Goal: Task Accomplishment & Management: Complete application form

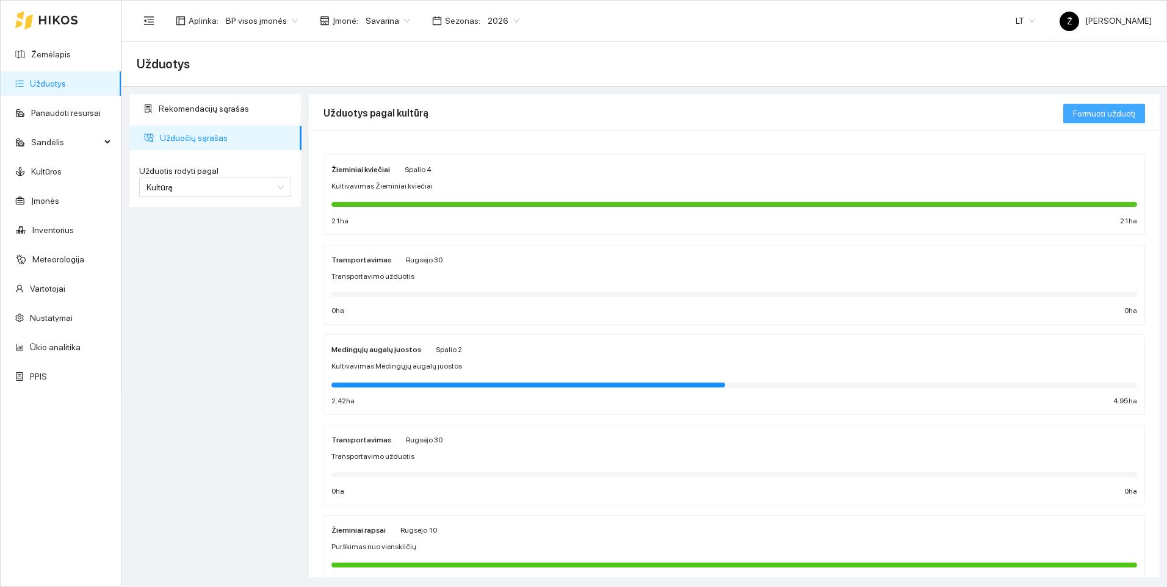
click at [1079, 114] on span "Formuoti užduotį" at bounding box center [1104, 113] width 62 height 13
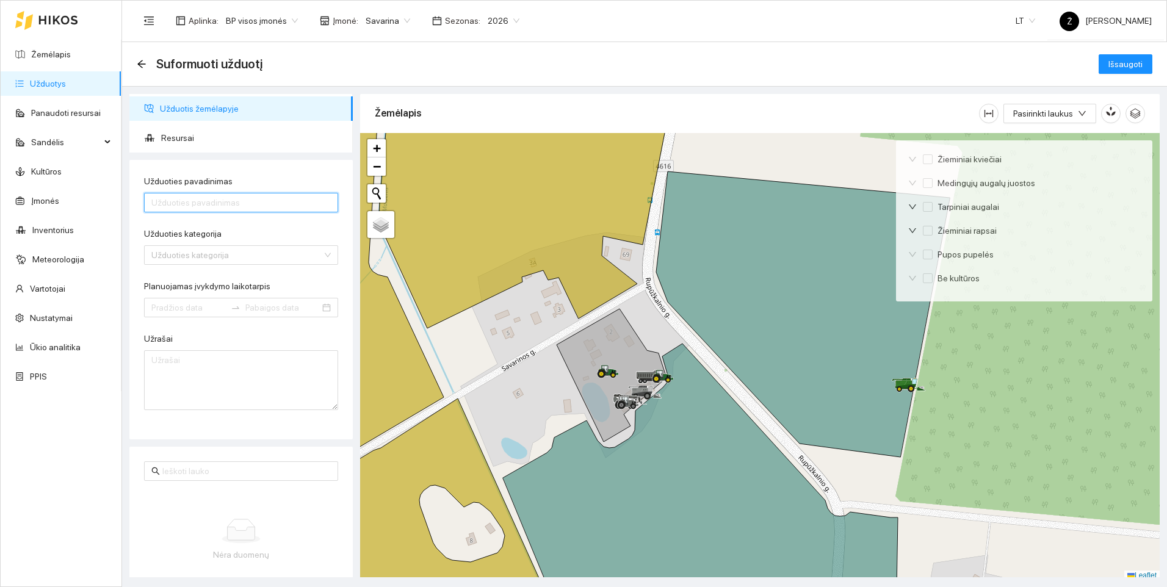
click at [201, 203] on input "Užduoties pavadinimas" at bounding box center [241, 203] width 194 height 20
click at [149, 257] on div "Užduoties kategorija" at bounding box center [241, 255] width 194 height 20
type input "Purškimas"
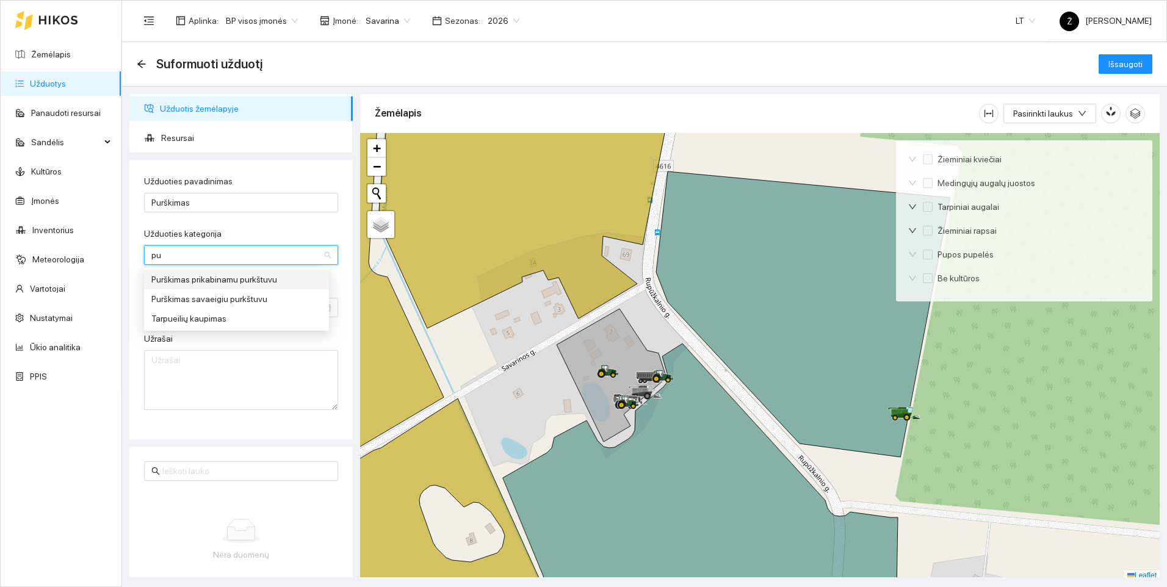
type input "pur"
click at [170, 280] on div "Purškimas prikabinamu purkštuvu" at bounding box center [236, 279] width 170 height 13
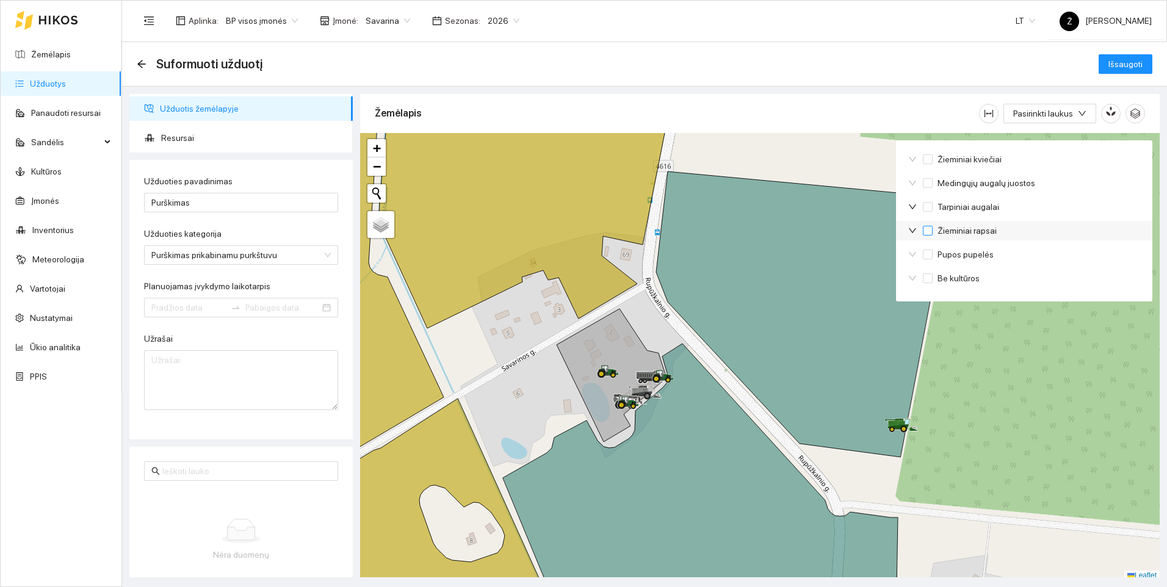
click at [929, 234] on input "Žieminiai rapsai" at bounding box center [928, 231] width 10 height 10
checkbox input "true"
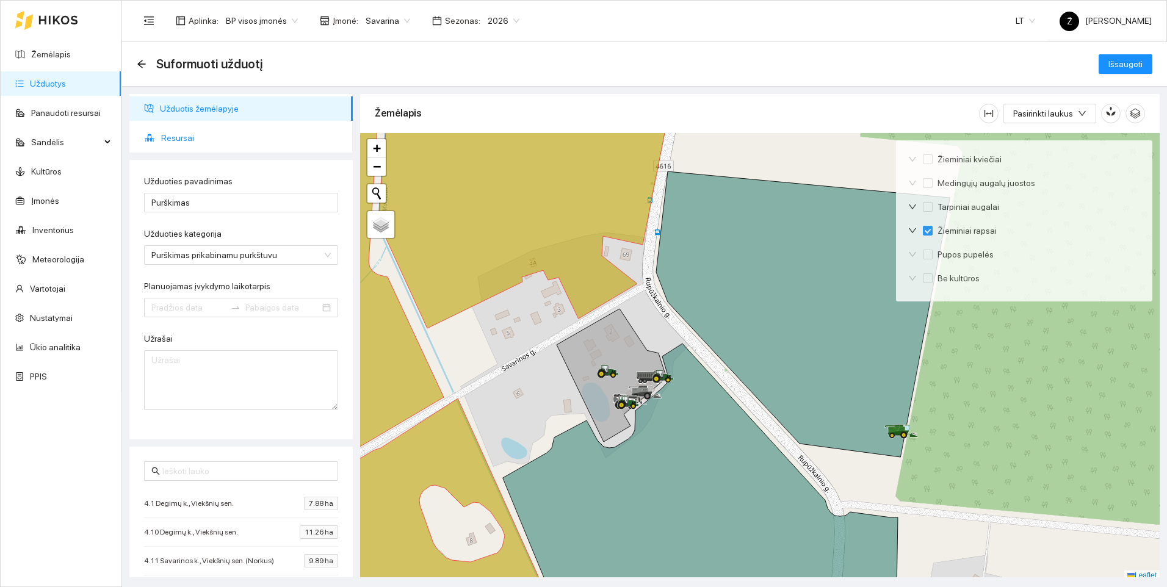
click at [228, 136] on span "Resursai" at bounding box center [252, 138] width 182 height 24
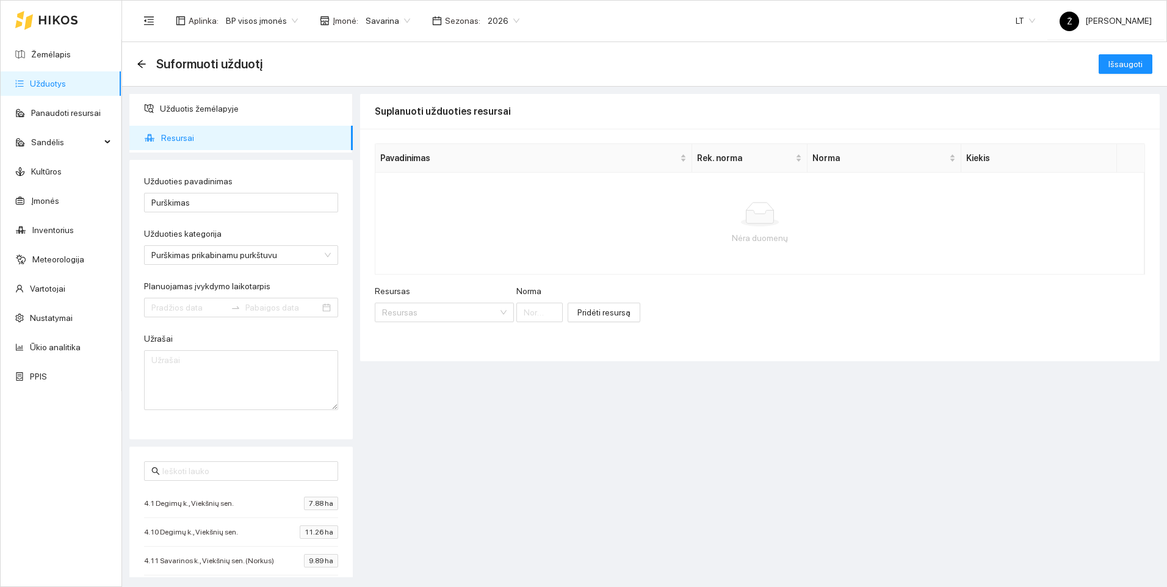
click at [433, 324] on div "Resursas Resursas [PERSON_NAME]" at bounding box center [469, 311] width 188 height 53
click at [432, 317] on input "Resursas" at bounding box center [440, 312] width 116 height 18
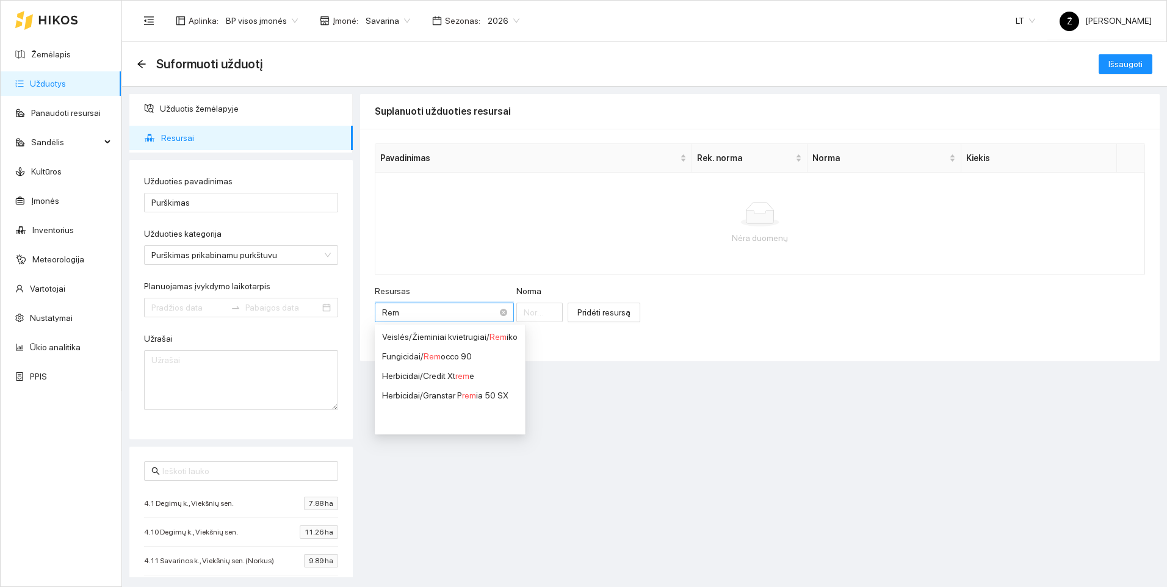
type input "Remo"
click at [438, 336] on span "Remo" at bounding box center [435, 337] width 22 height 10
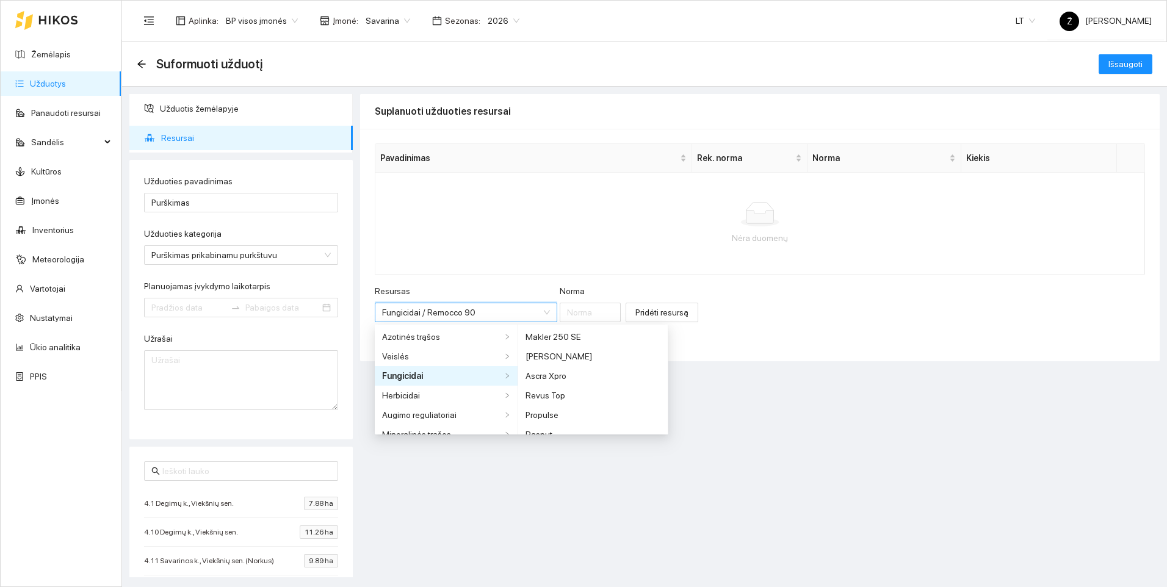
scroll to position [1221, 0]
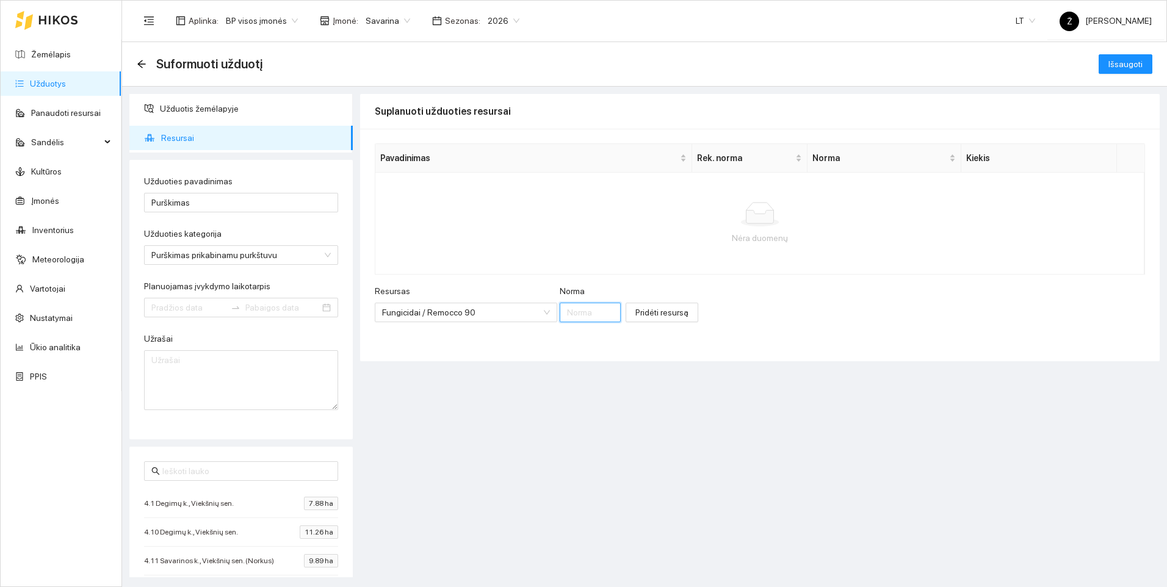
click at [560, 314] on input "Norma" at bounding box center [590, 313] width 61 height 20
type input "0.5"
click at [654, 314] on span "Pridėti resursą" at bounding box center [662, 312] width 53 height 13
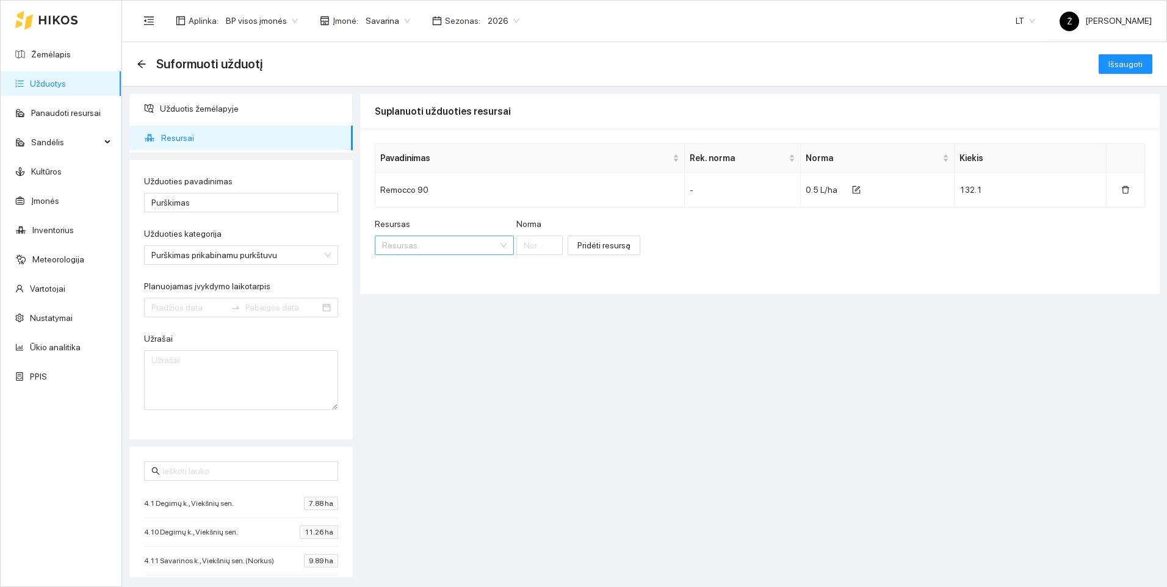
click at [423, 250] on input "Resursas" at bounding box center [440, 245] width 116 height 18
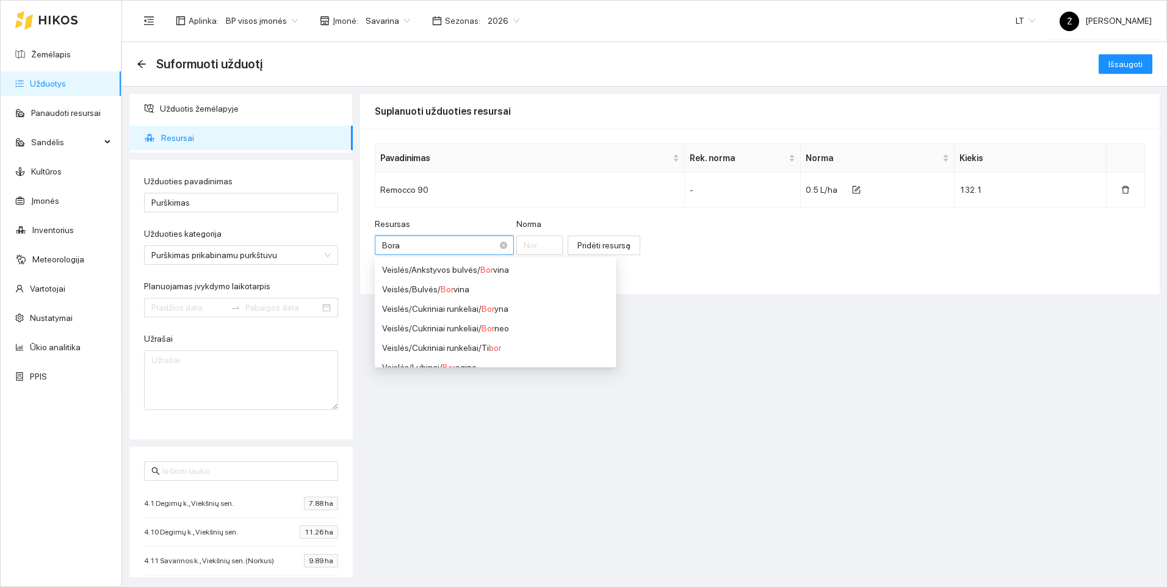
type input "Boras"
click at [432, 350] on div "Mikroelementinės trąšos / Boras" at bounding box center [482, 347] width 201 height 13
type input "1"
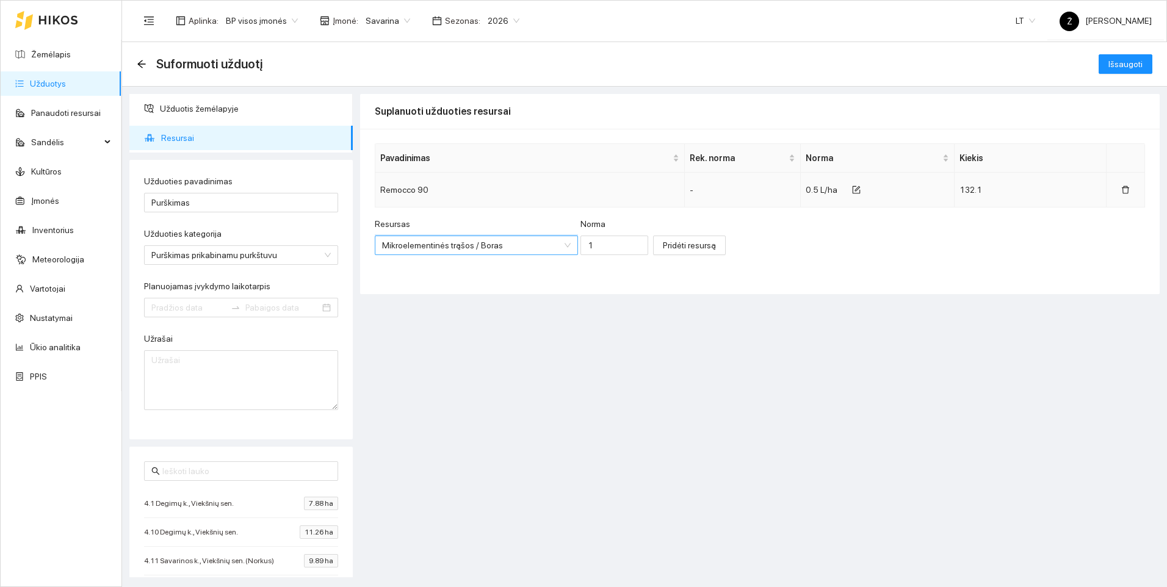
scroll to position [6145, 0]
click at [603, 250] on input "1" at bounding box center [615, 246] width 68 height 20
type input "0.5"
click at [663, 252] on span "Pridėti resursą" at bounding box center [689, 245] width 53 height 13
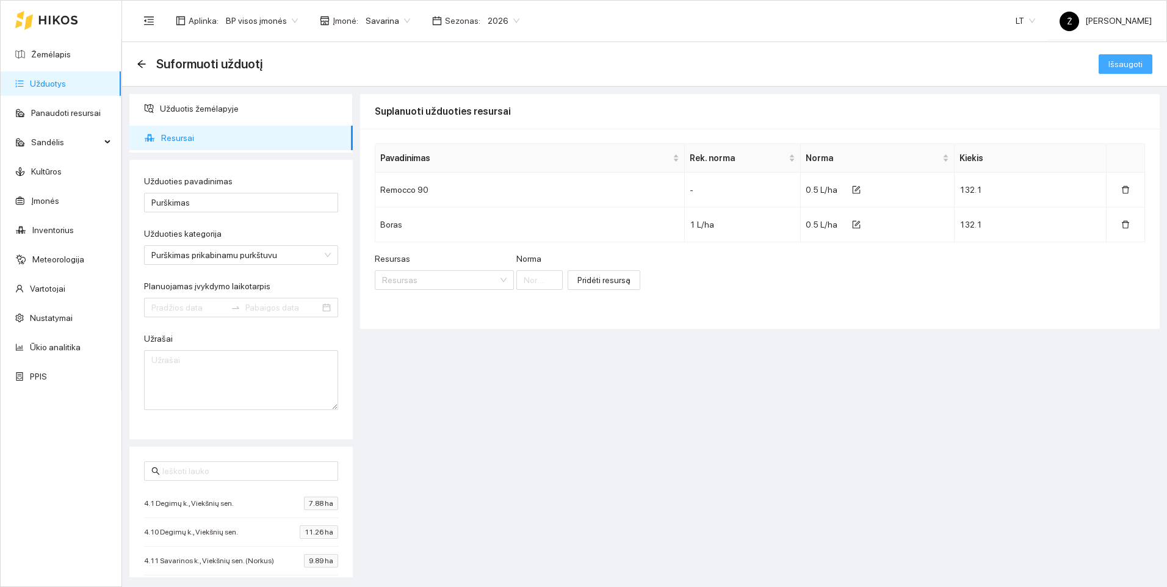
click at [1118, 62] on span "Išsaugoti" at bounding box center [1126, 63] width 34 height 13
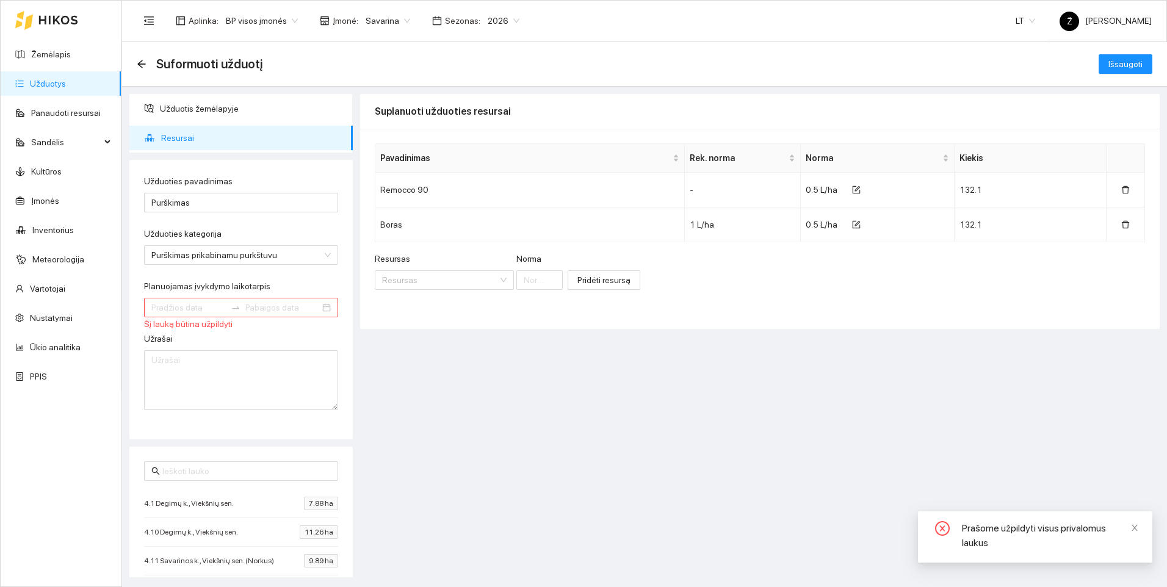
click at [178, 308] on input "Planuojamas įvykdymo laikotarpis" at bounding box center [188, 307] width 74 height 13
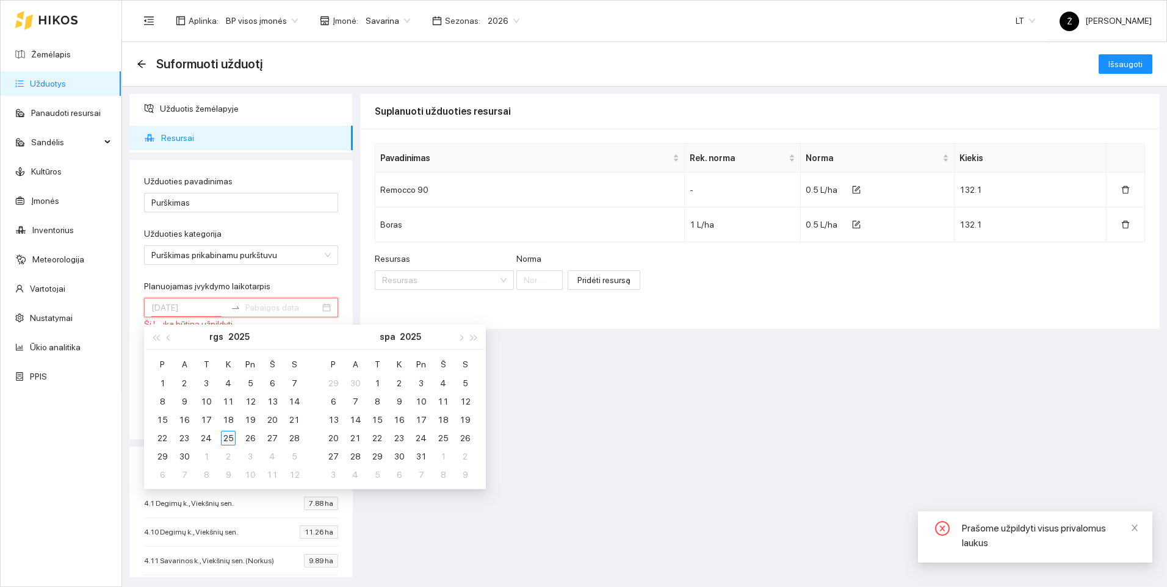
type input "[DATE]"
click at [229, 435] on div "25" at bounding box center [228, 438] width 15 height 15
type input "[DATE]"
click at [186, 454] on div "30" at bounding box center [184, 456] width 15 height 15
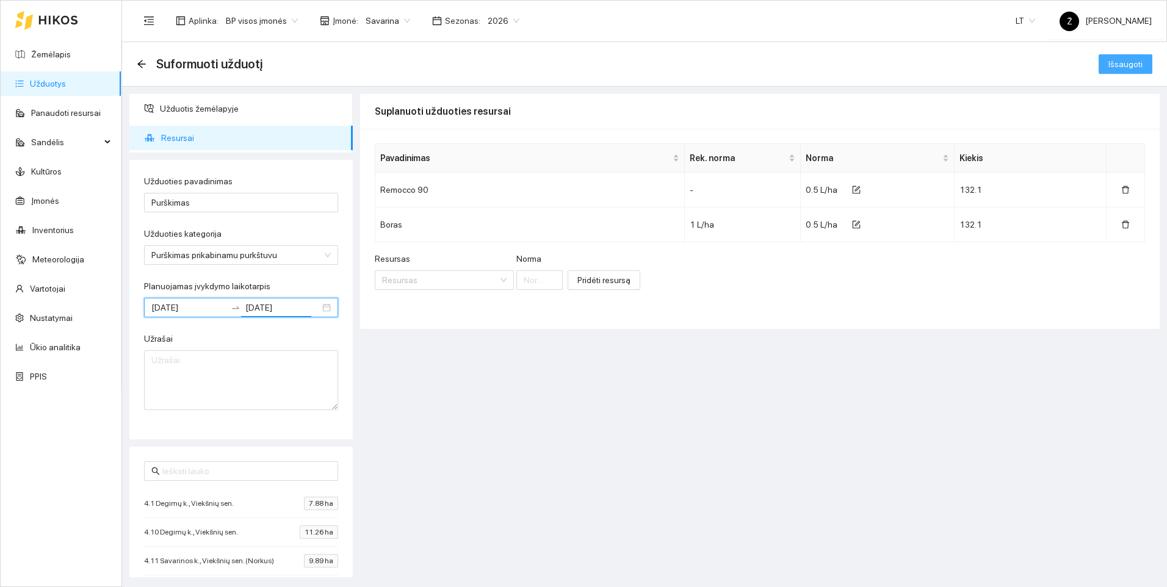
click at [1113, 65] on span "Išsaugoti" at bounding box center [1126, 63] width 34 height 13
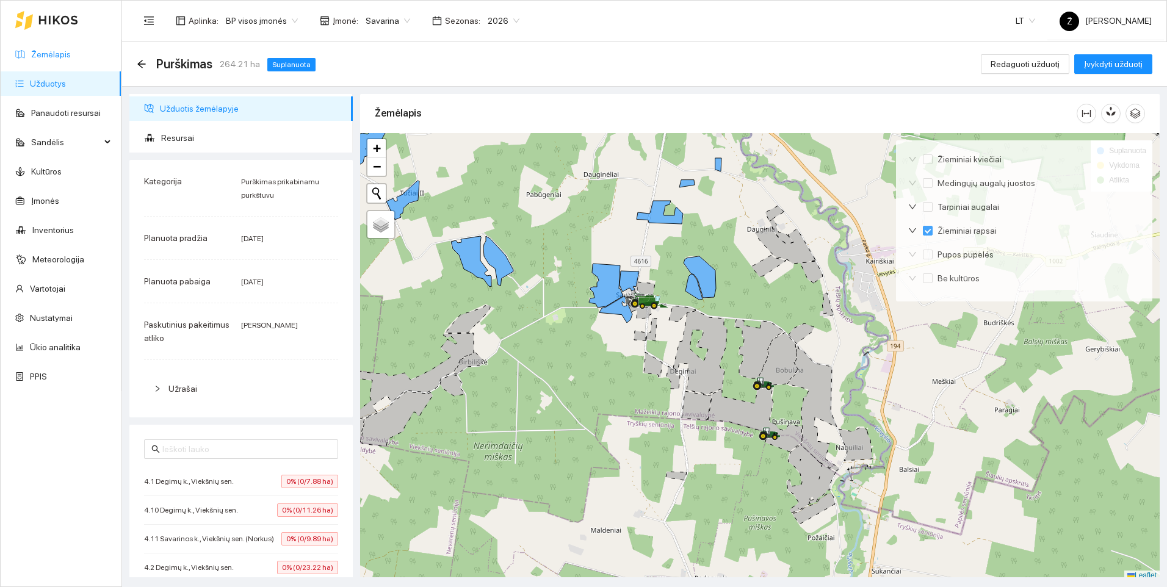
click at [67, 56] on link "Žemėlapis" at bounding box center [51, 54] width 40 height 10
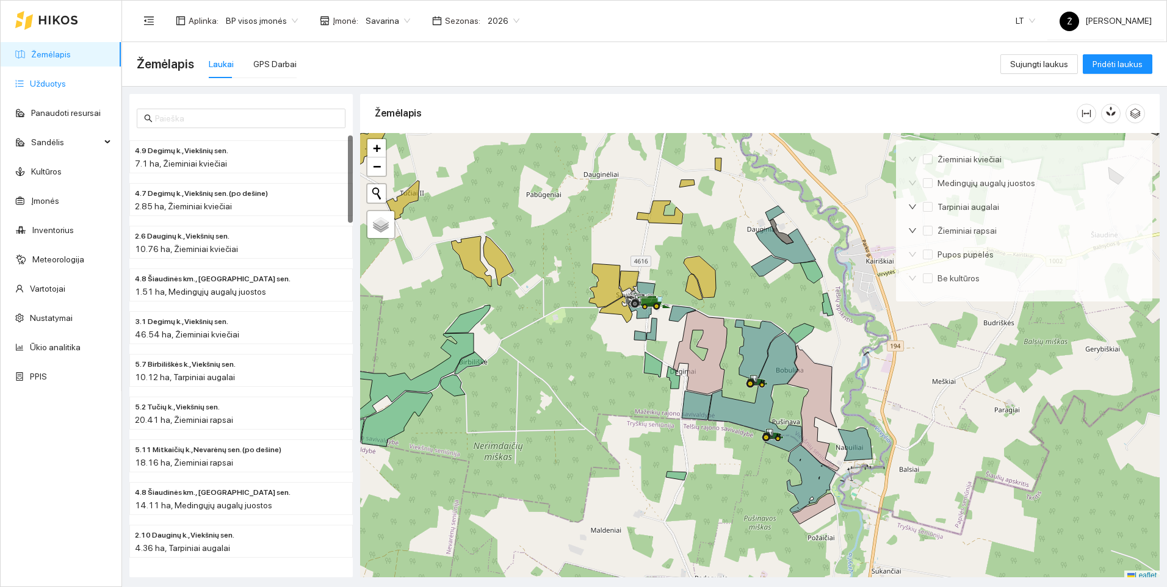
click at [56, 88] on link "Užduotys" at bounding box center [48, 84] width 36 height 10
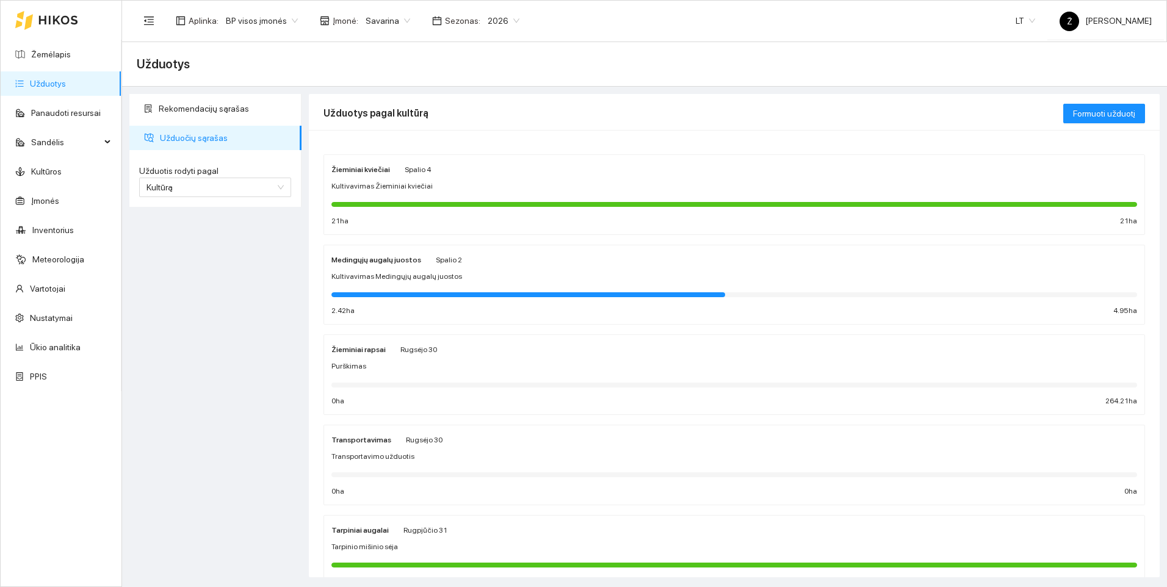
scroll to position [61, 0]
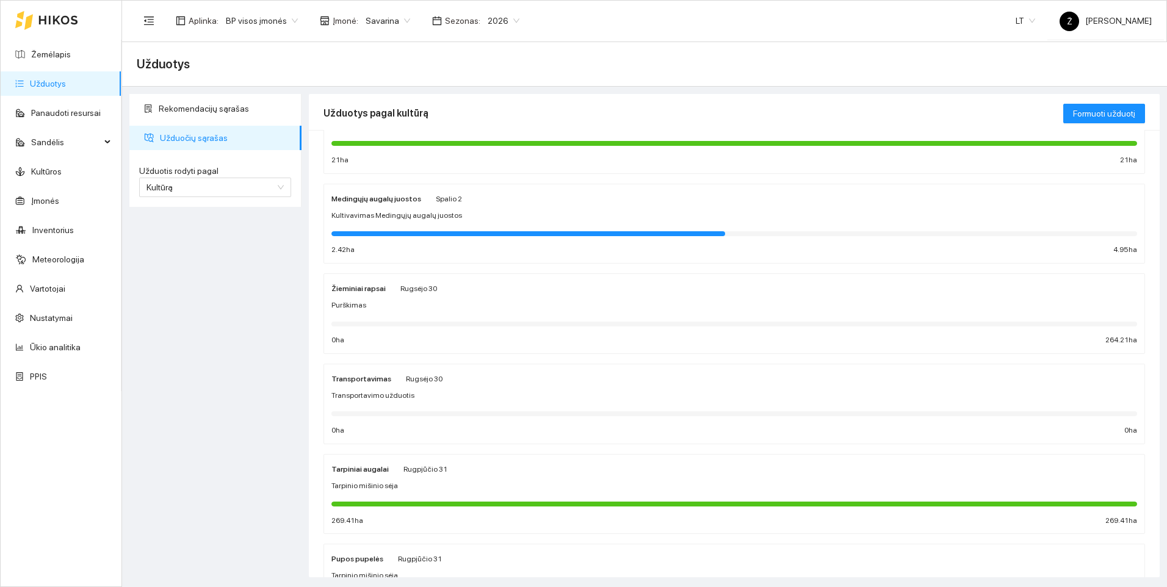
click at [363, 311] on span "Purškimas" at bounding box center [349, 306] width 35 height 12
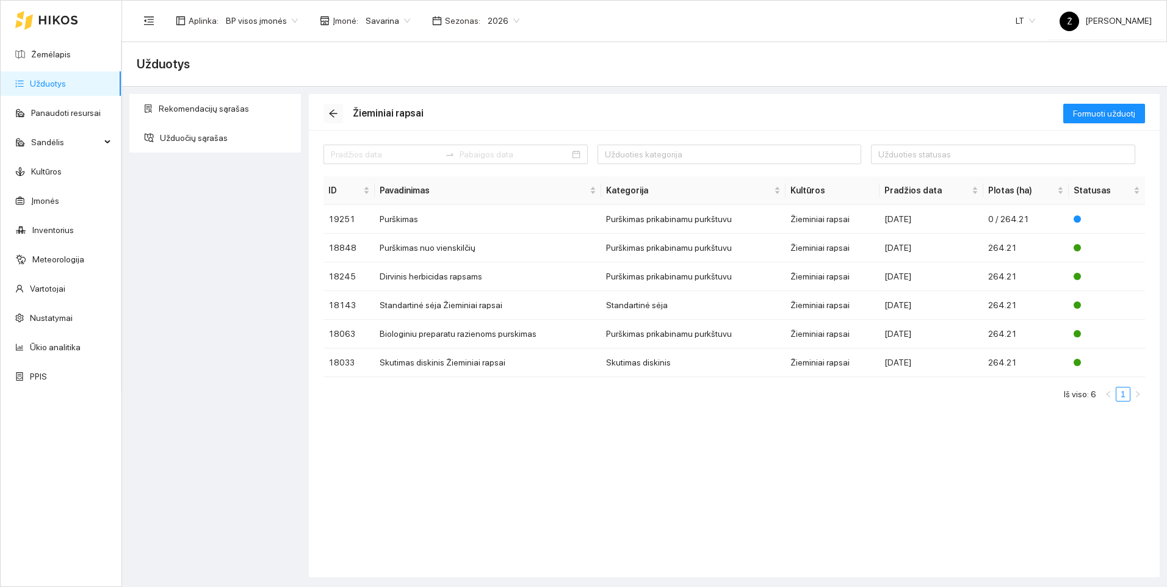
click at [332, 110] on icon "arrow-left" at bounding box center [333, 114] width 10 height 10
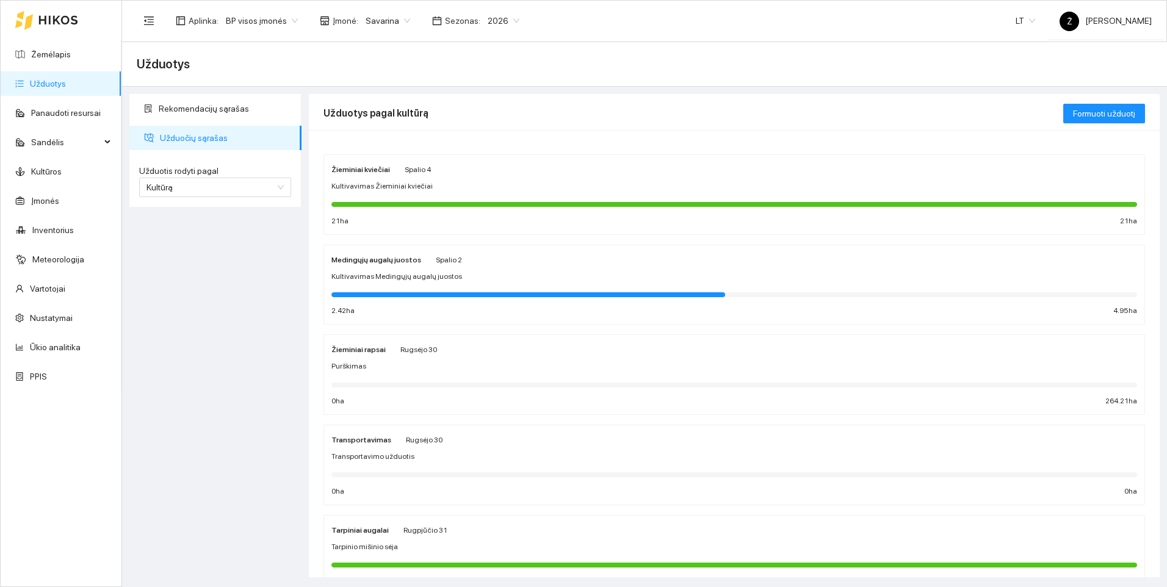
click at [250, 280] on div "Rekomendacijų sąrašas Užduočių sąrašas Užduotis rodyti pagal Kultūrą Užduotis r…" at bounding box center [216, 336] width 180 height 484
click at [226, 181] on span "Kultūrą" at bounding box center [215, 187] width 137 height 18
click at [205, 212] on div "Užduotį" at bounding box center [215, 211] width 137 height 13
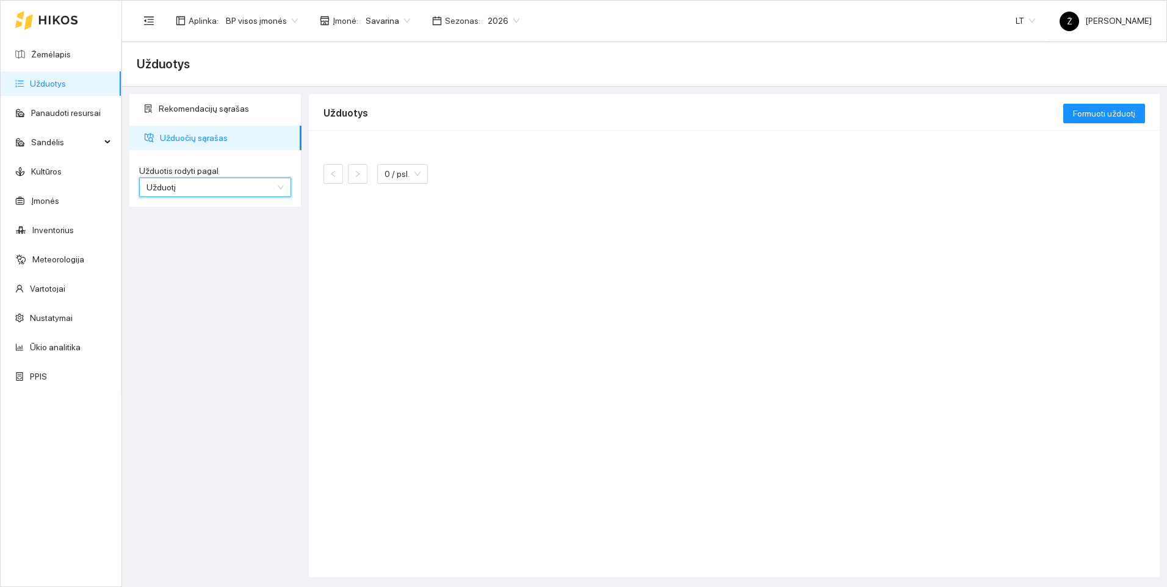
click at [192, 178] on div "Užduotį" at bounding box center [215, 188] width 152 height 20
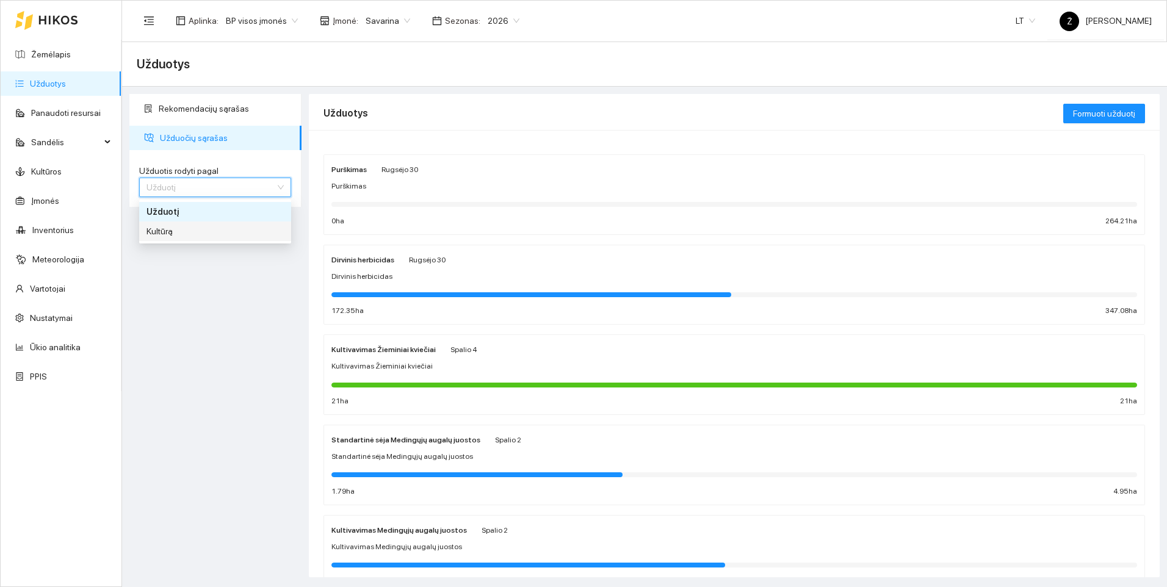
click at [186, 230] on div "Kultūrą" at bounding box center [215, 231] width 137 height 13
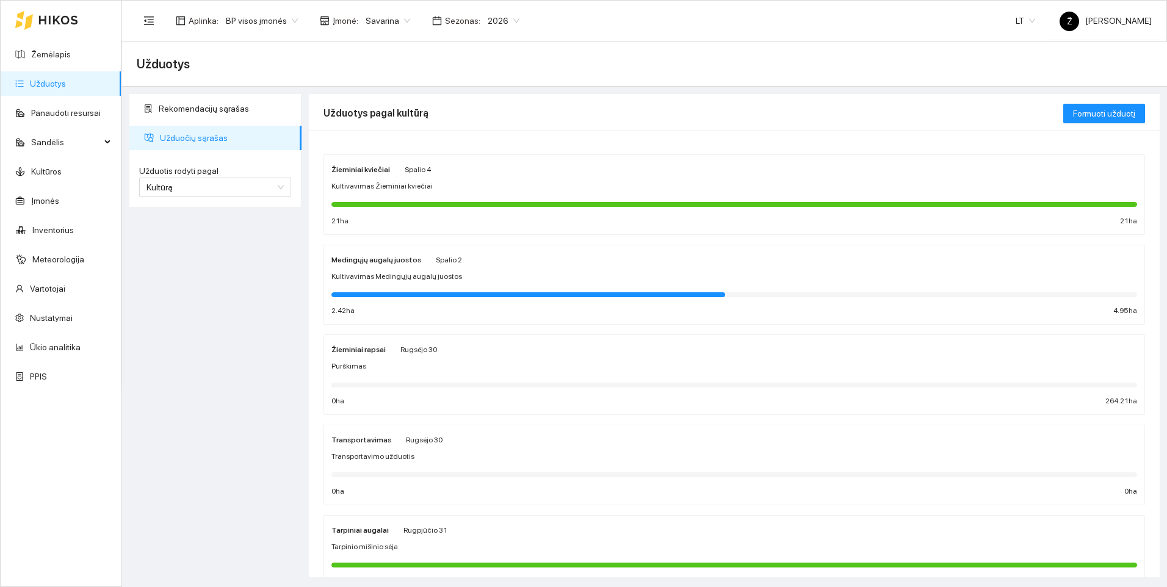
click at [380, 364] on div "Purškimas" at bounding box center [735, 367] width 806 height 12
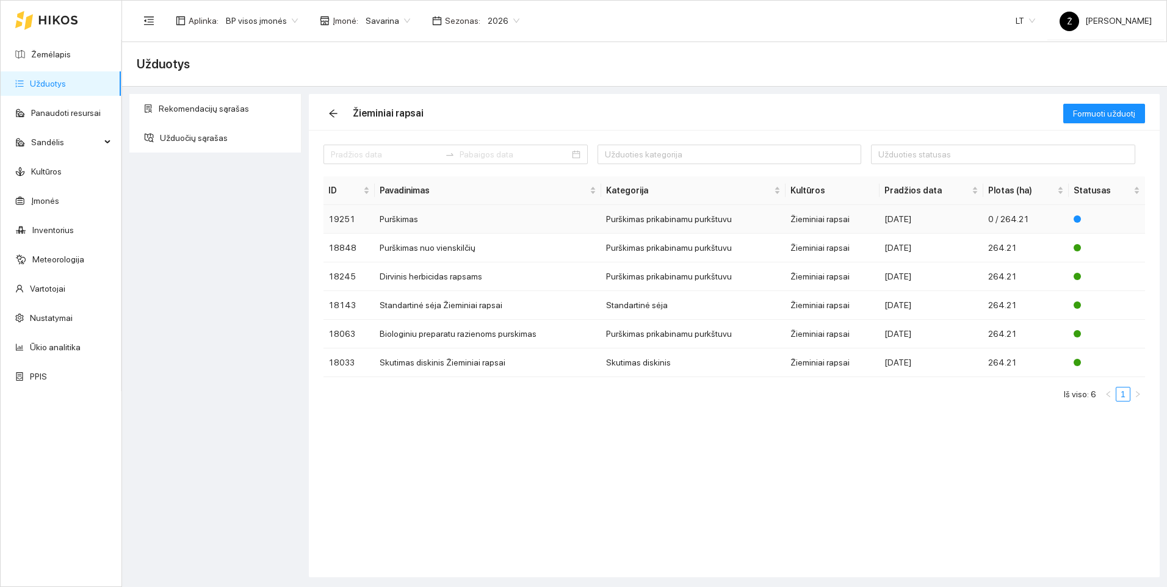
click at [423, 216] on td "Purškimas" at bounding box center [488, 219] width 227 height 29
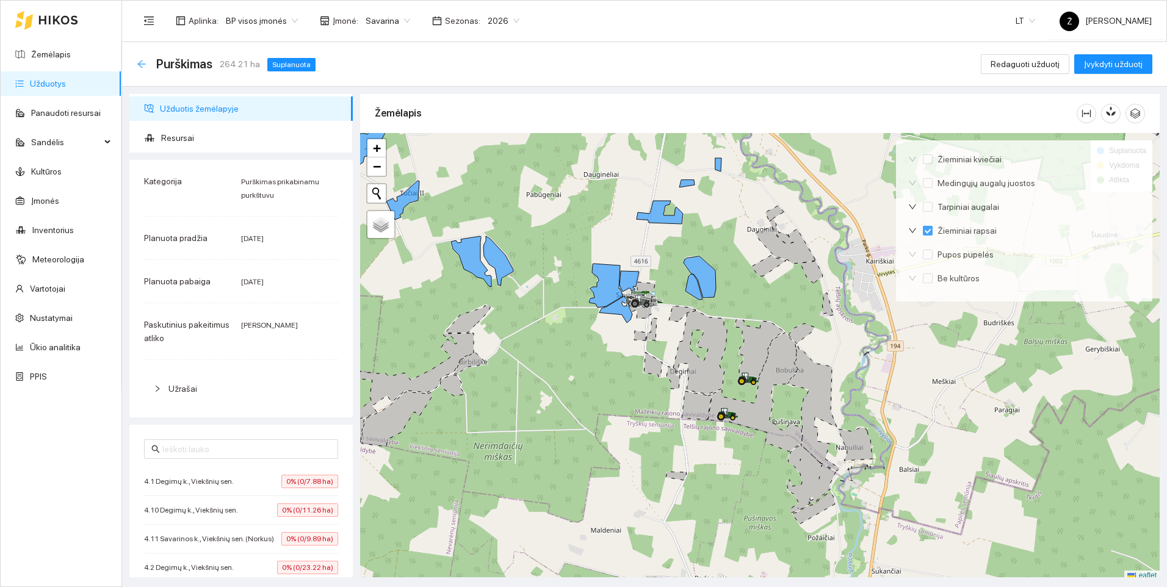
click at [138, 64] on icon "arrow-left" at bounding box center [141, 64] width 8 height 8
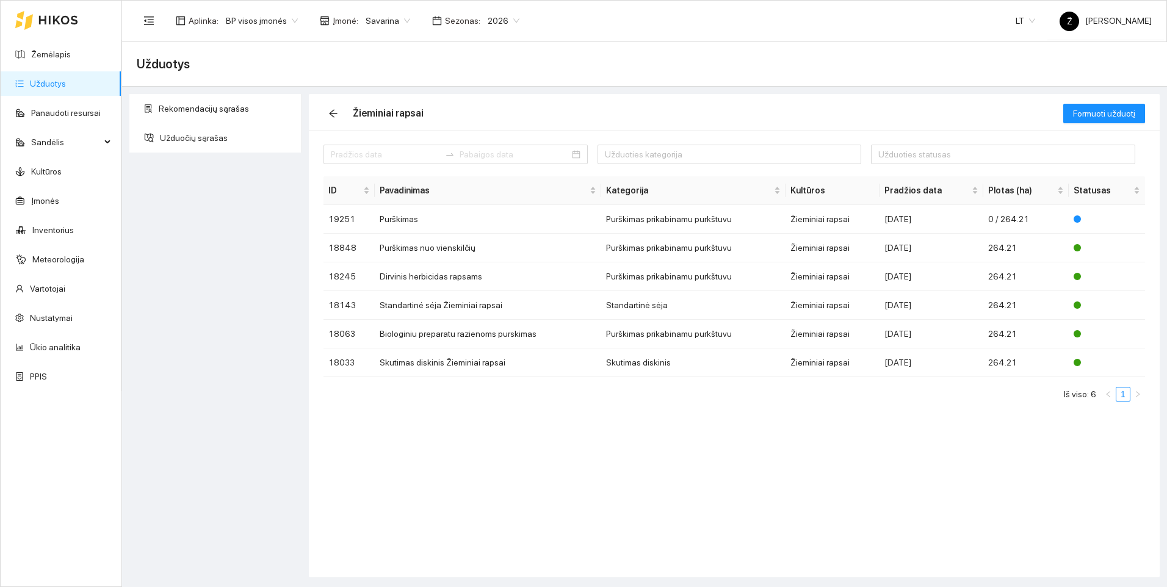
click at [212, 269] on div "Rekomendacijų sąrašas Užduočių sąrašas" at bounding box center [216, 336] width 180 height 484
click at [335, 116] on icon "arrow-left" at bounding box center [333, 114] width 10 height 10
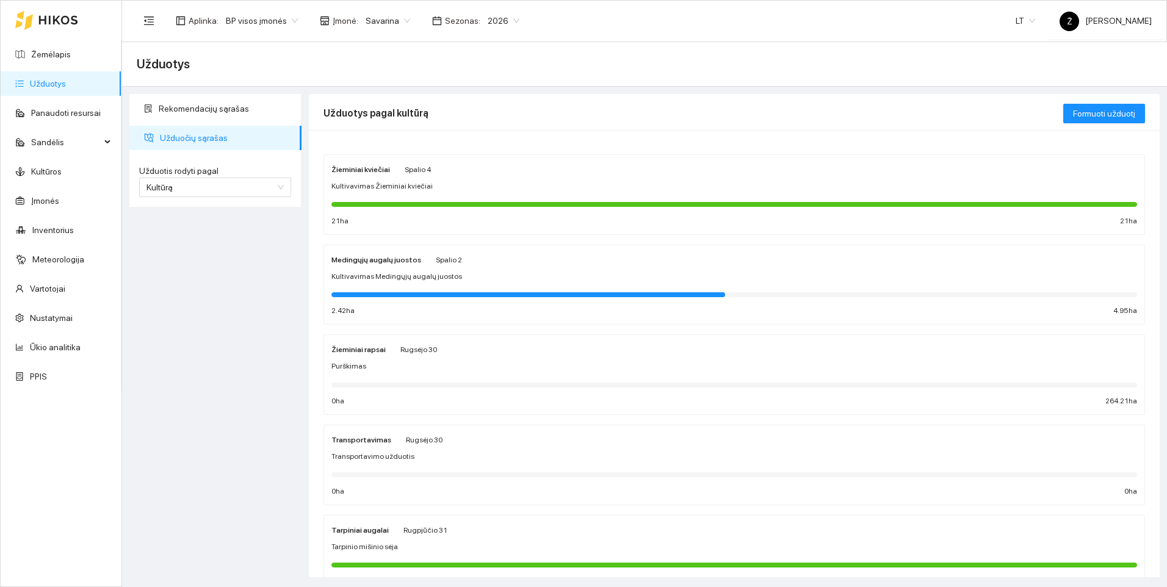
click at [242, 272] on div "Rekomendacijų sąrašas Užduočių sąrašas Užduotis rodyti pagal Kultūrą Užduotis r…" at bounding box center [216, 336] width 180 height 484
